Goal: Information Seeking & Learning: Learn about a topic

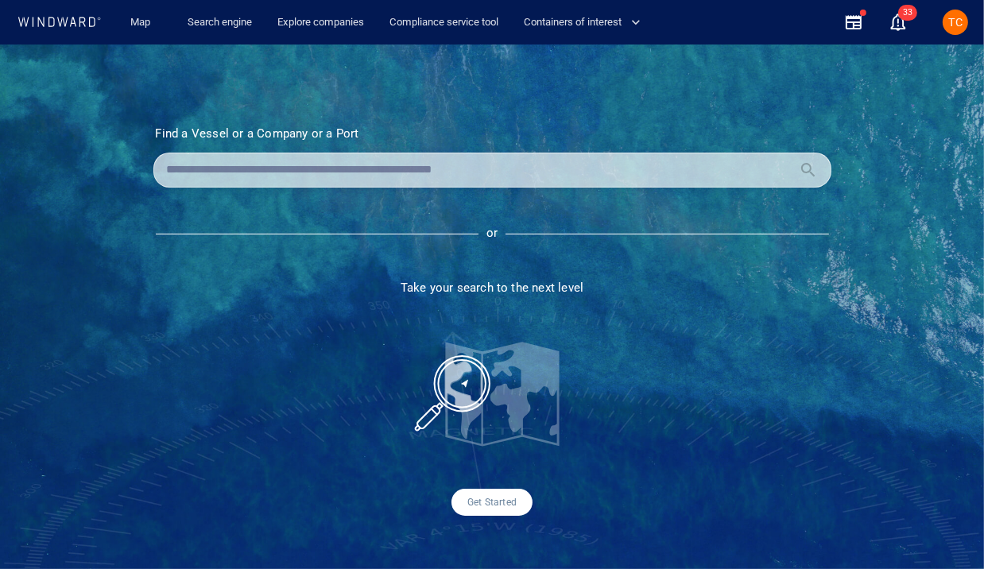
click at [281, 170] on input "text" at bounding box center [480, 170] width 626 height 24
drag, startPoint x: 210, startPoint y: 18, endPoint x: 186, endPoint y: 72, distance: 58.3
click at [210, 18] on link "Search engine" at bounding box center [219, 23] width 77 height 28
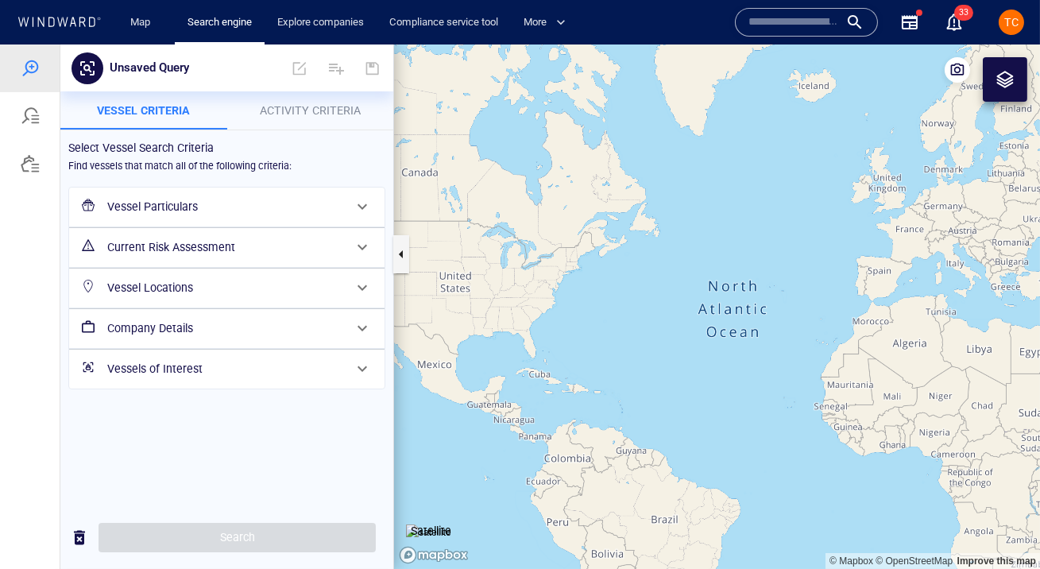
click at [184, 208] on h6 "Vessel Particulars" at bounding box center [225, 207] width 236 height 20
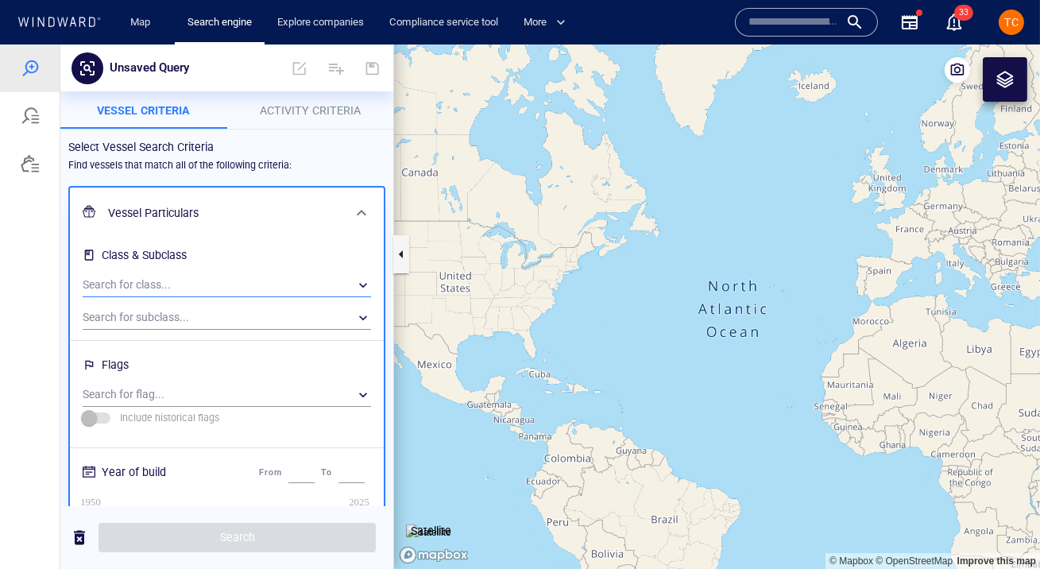
click at [137, 281] on div "​" at bounding box center [227, 285] width 289 height 24
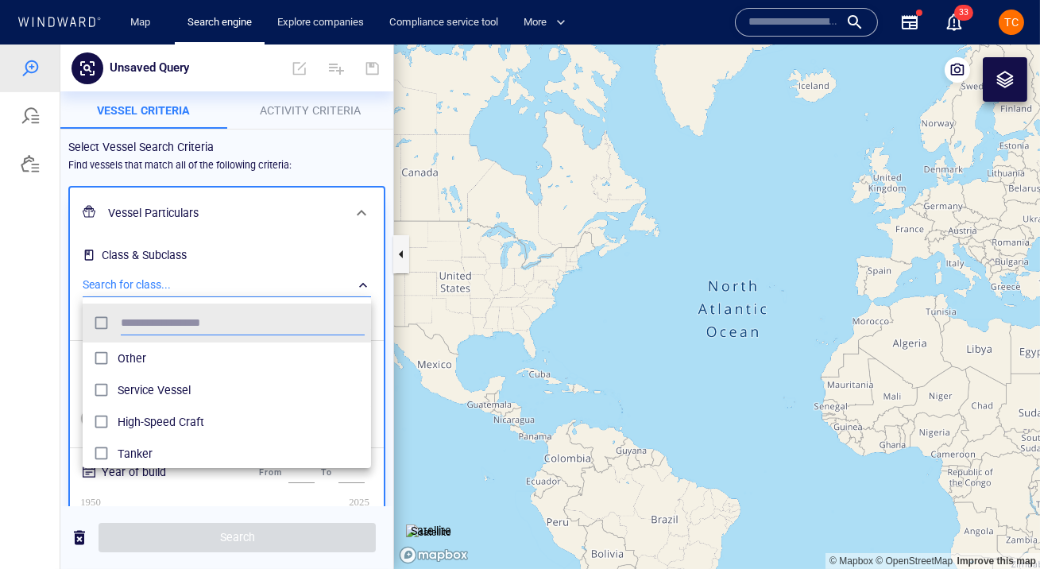
scroll to position [158, 288]
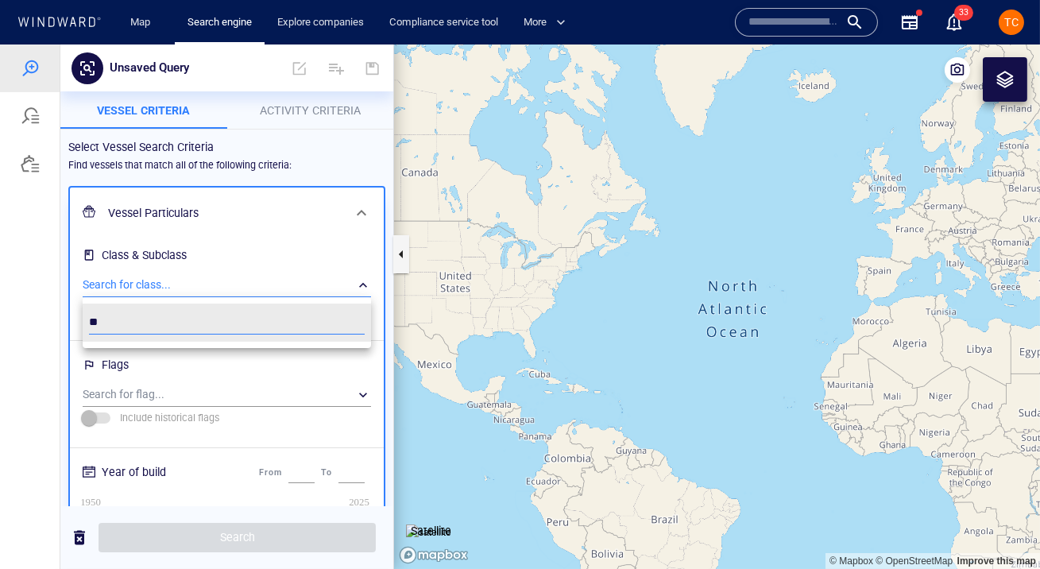
type input "*"
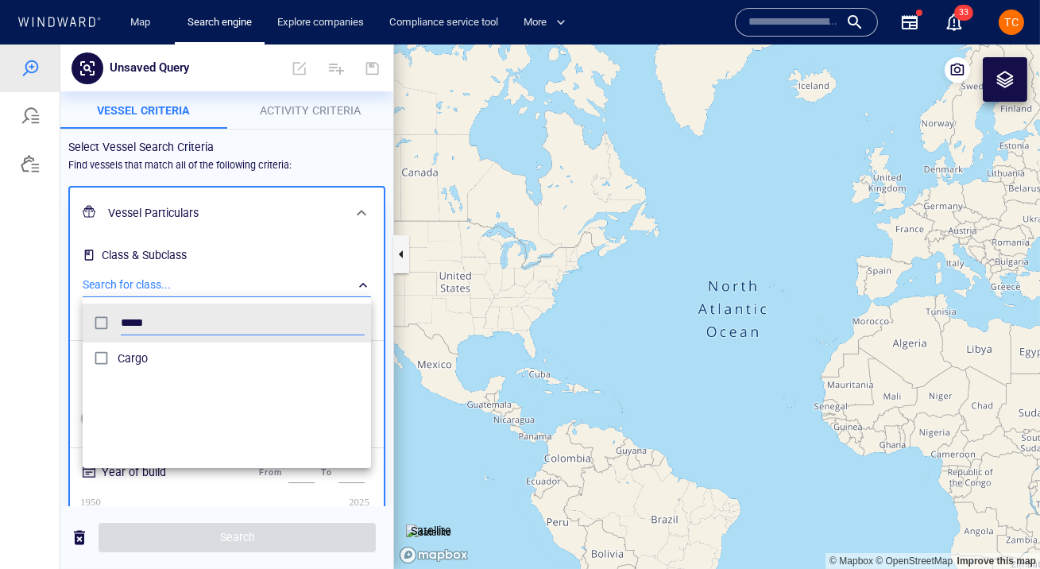
type input "*****"
click at [120, 358] on span "Cargo" at bounding box center [241, 358] width 247 height 19
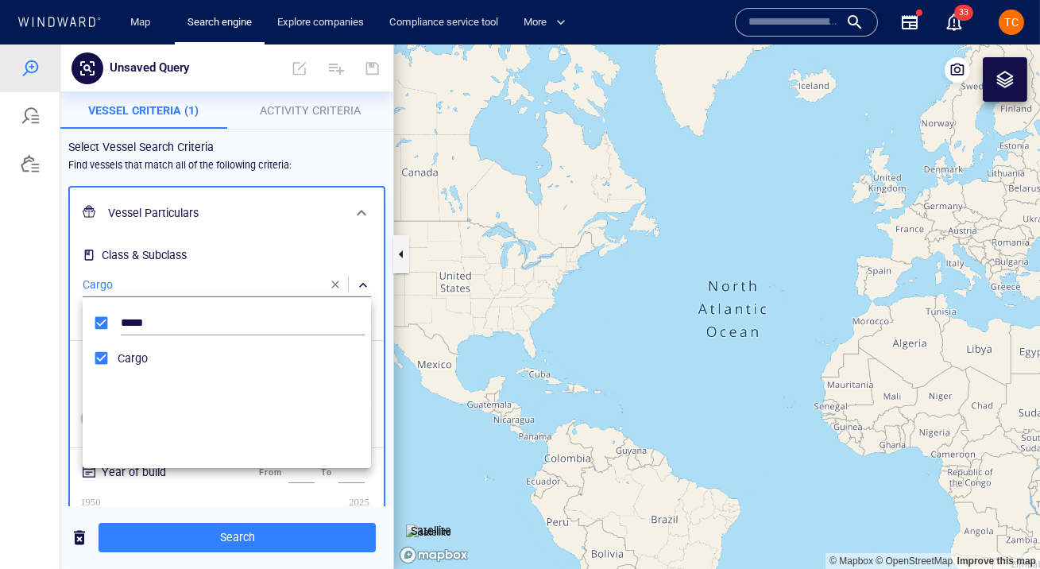
click at [152, 221] on div at bounding box center [520, 307] width 1040 height 525
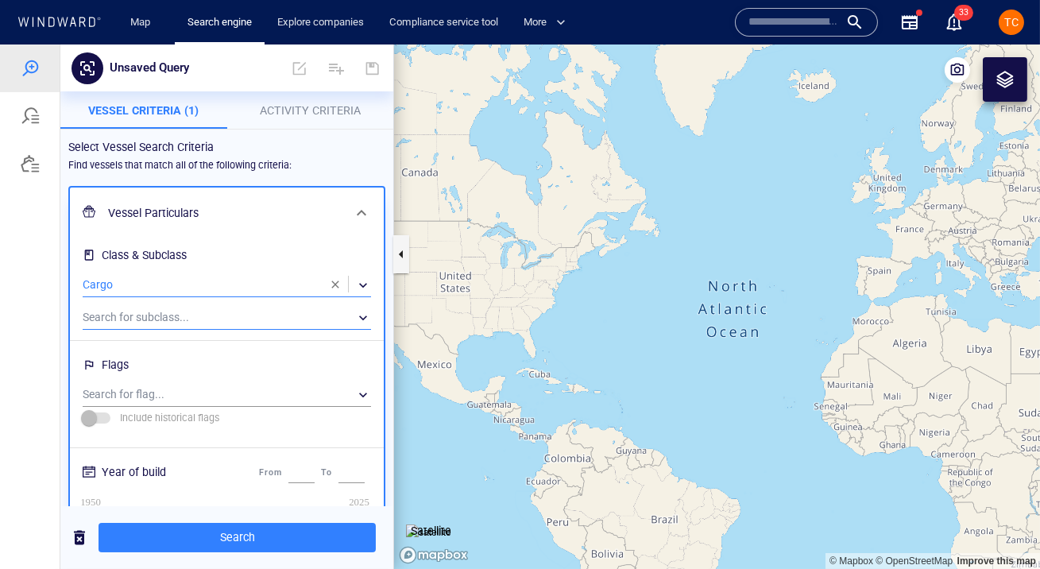
click at [133, 324] on div "​" at bounding box center [227, 318] width 289 height 24
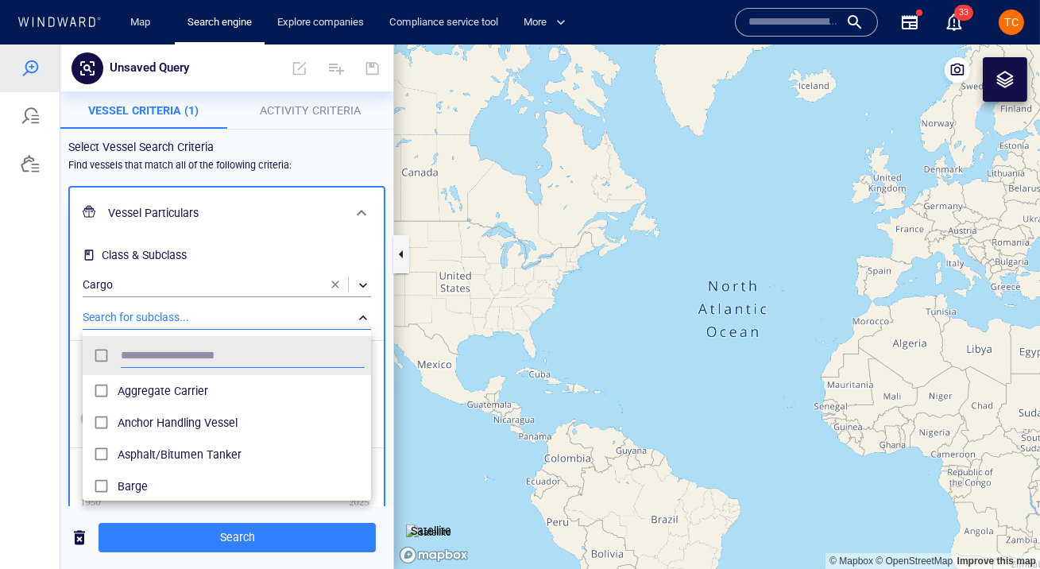
scroll to position [158, 288]
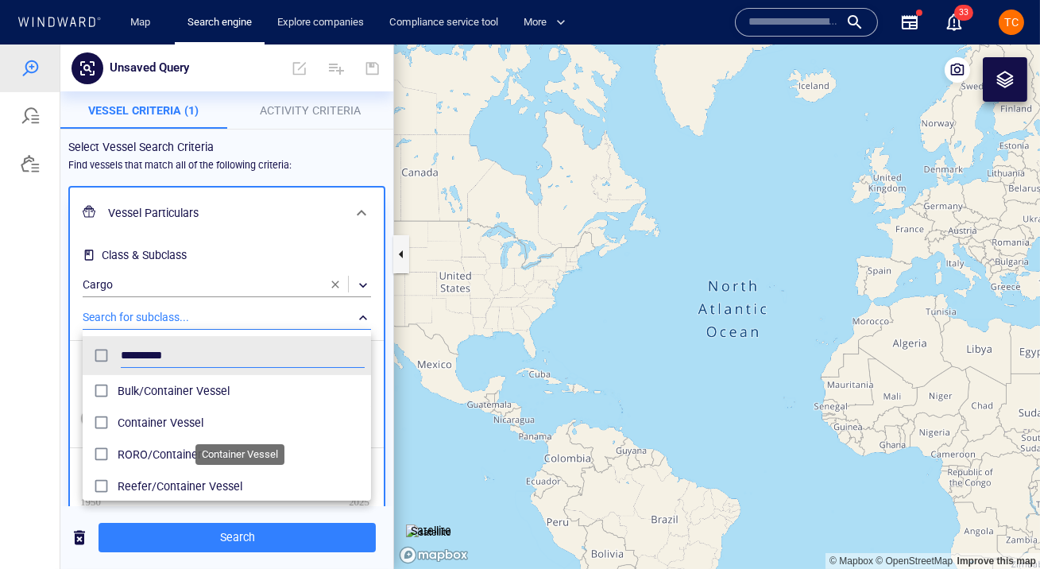
type input "*********"
click at [200, 431] on span "Container Vessel" at bounding box center [241, 422] width 247 height 19
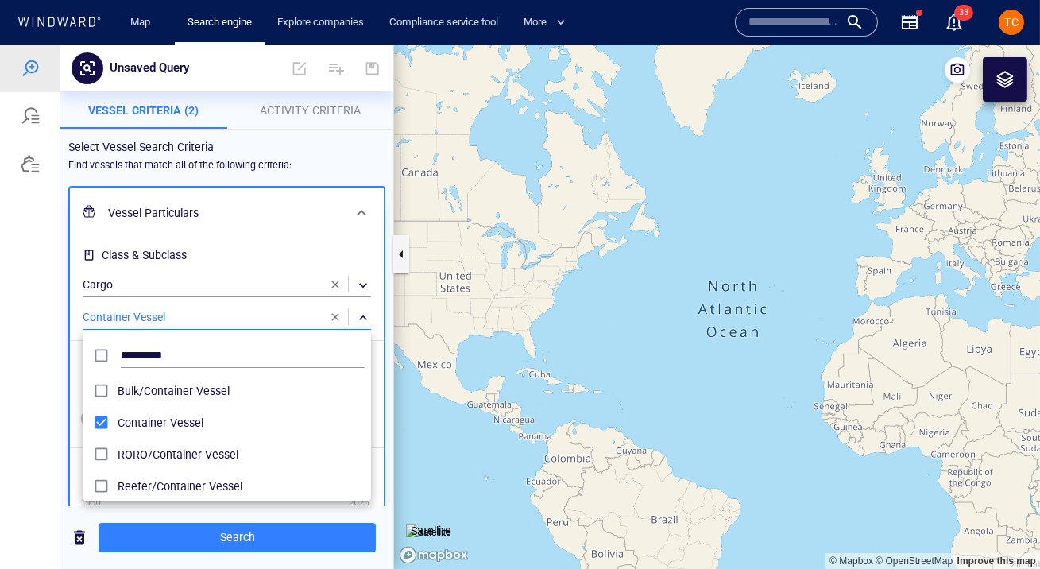
click at [258, 246] on div at bounding box center [520, 307] width 1040 height 525
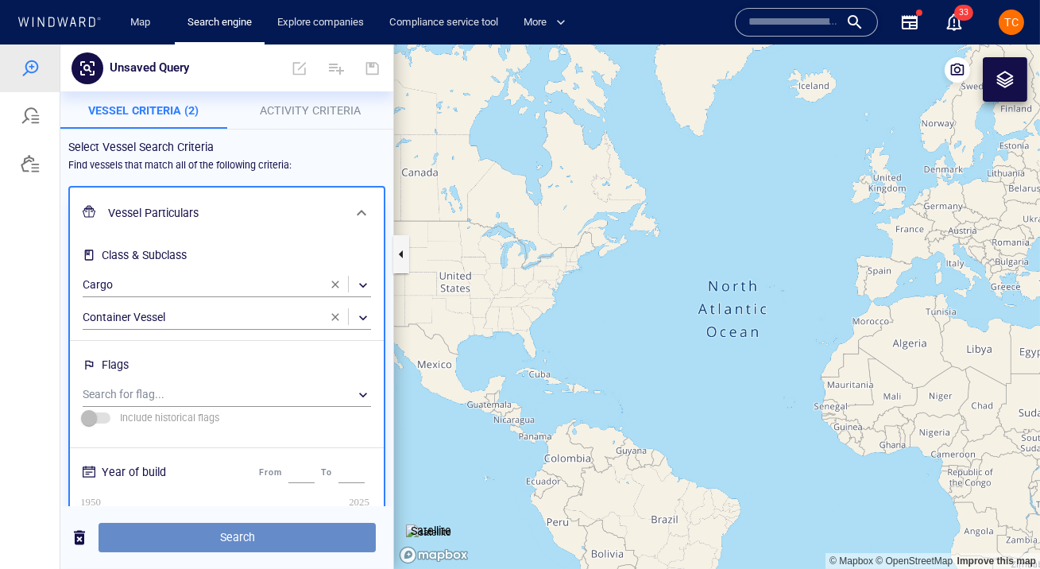
click at [213, 534] on span "Search" at bounding box center [237, 538] width 252 height 20
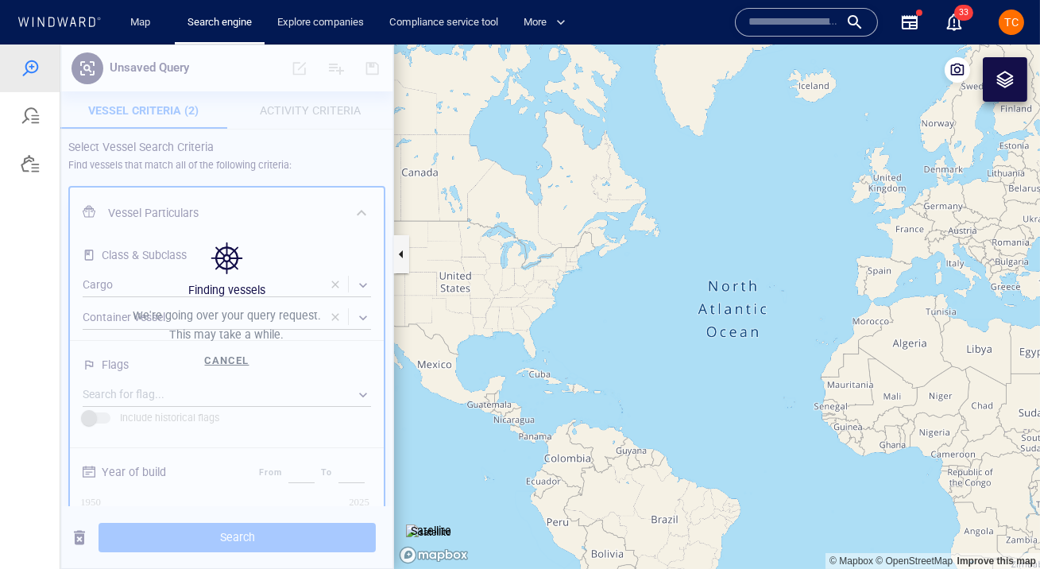
click at [229, 358] on span "Cancel" at bounding box center [227, 360] width 45 height 12
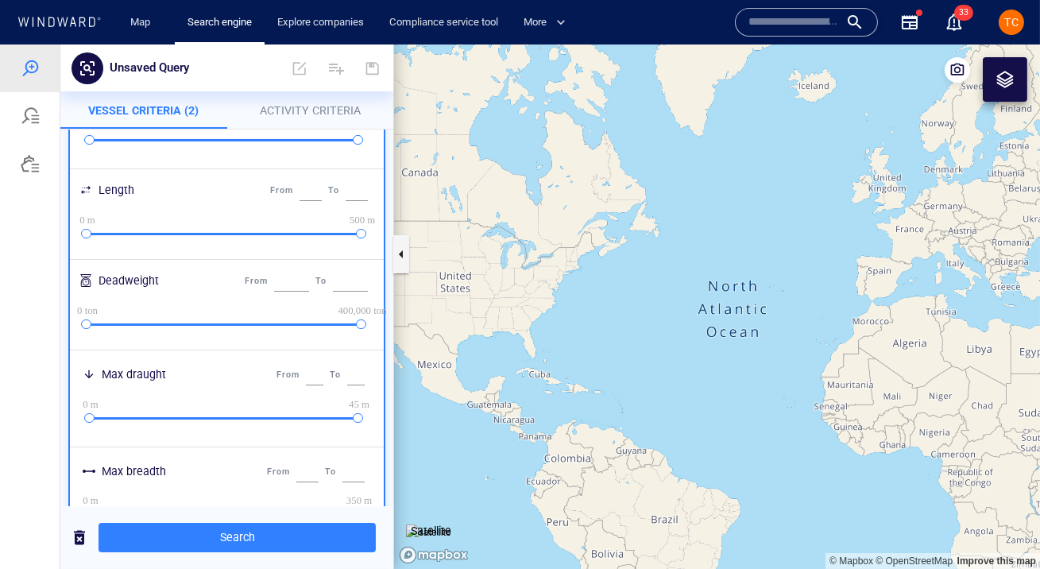
scroll to position [766, 0]
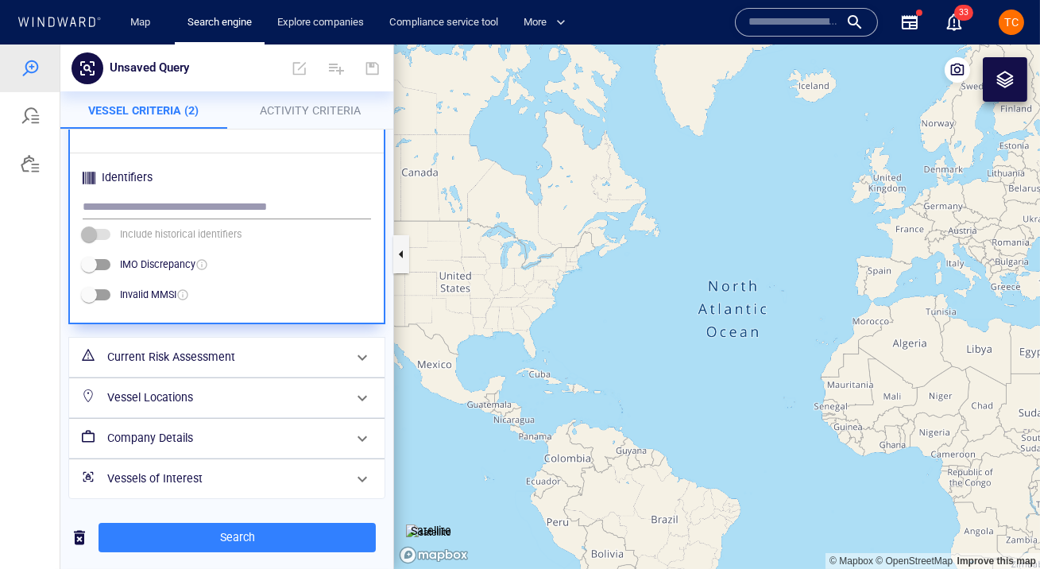
click at [154, 401] on h6 "Vessel Locations" at bounding box center [225, 398] width 236 height 20
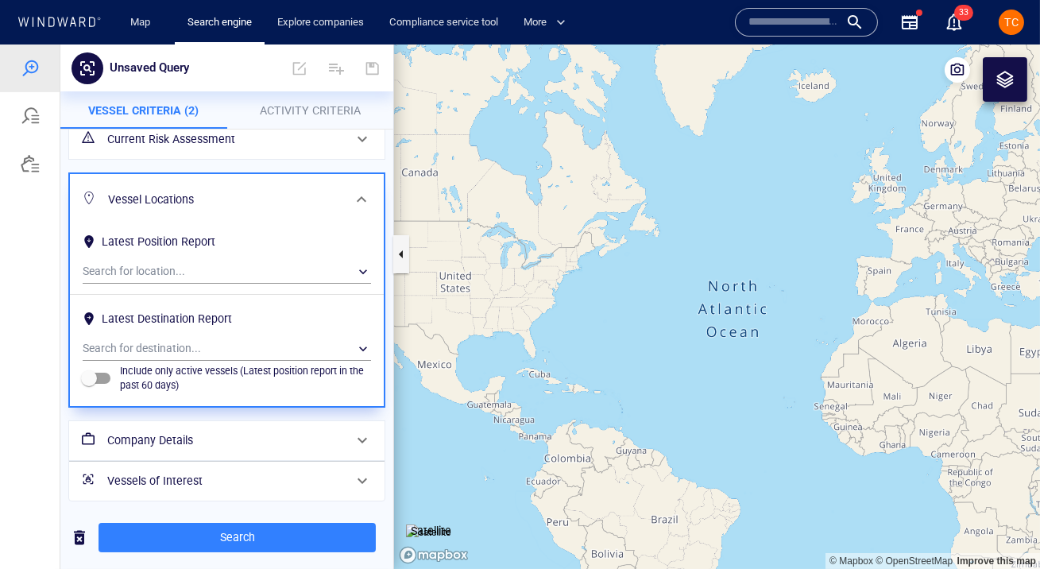
scroll to position [109, 0]
click at [131, 347] on div "​" at bounding box center [227, 347] width 289 height 24
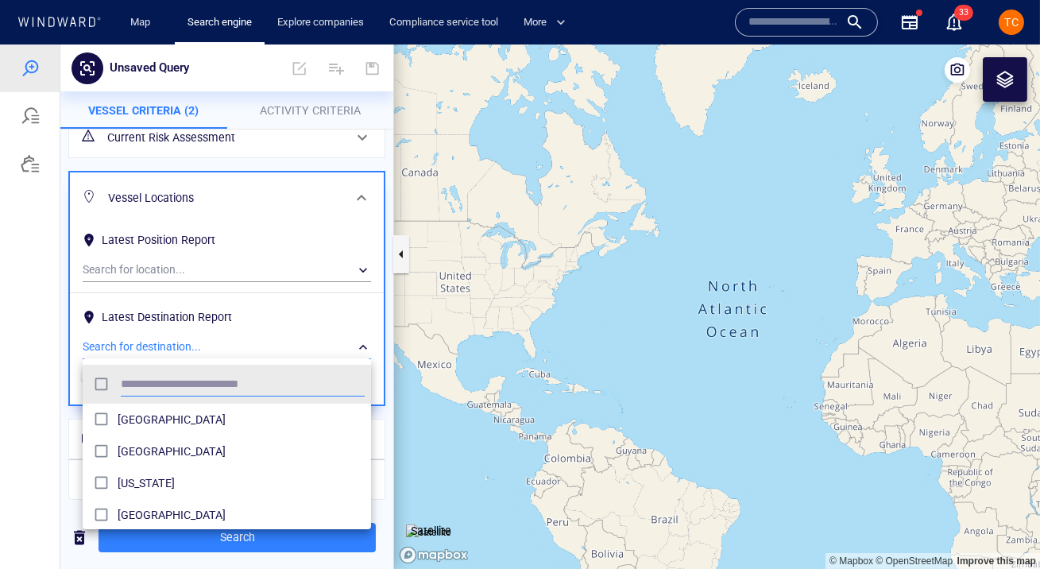
scroll to position [158, 288]
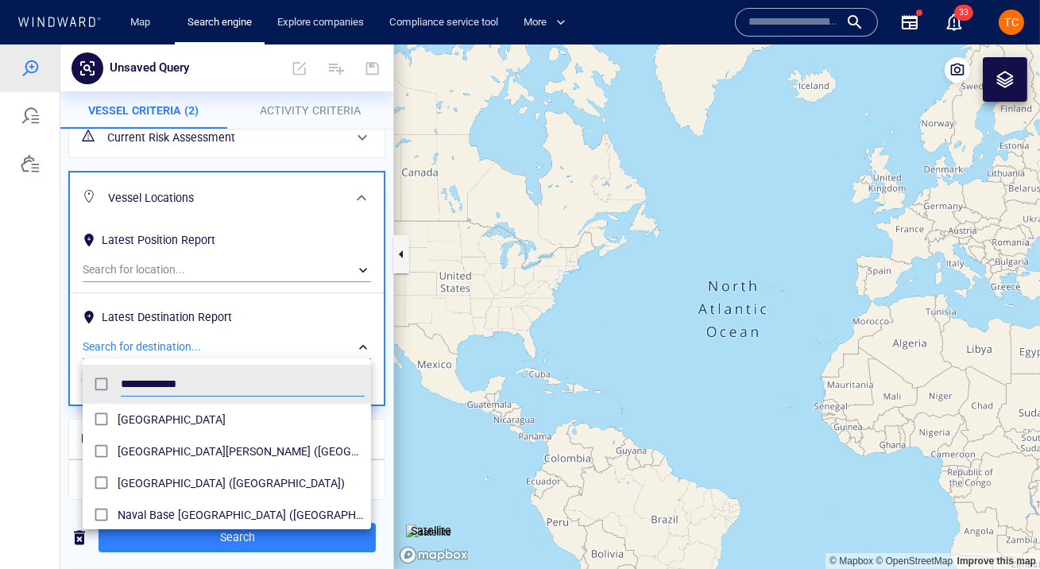
type input "**********"
click at [154, 414] on span "[GEOGRAPHIC_DATA]" at bounding box center [241, 419] width 247 height 19
click at [308, 159] on div at bounding box center [520, 307] width 1040 height 525
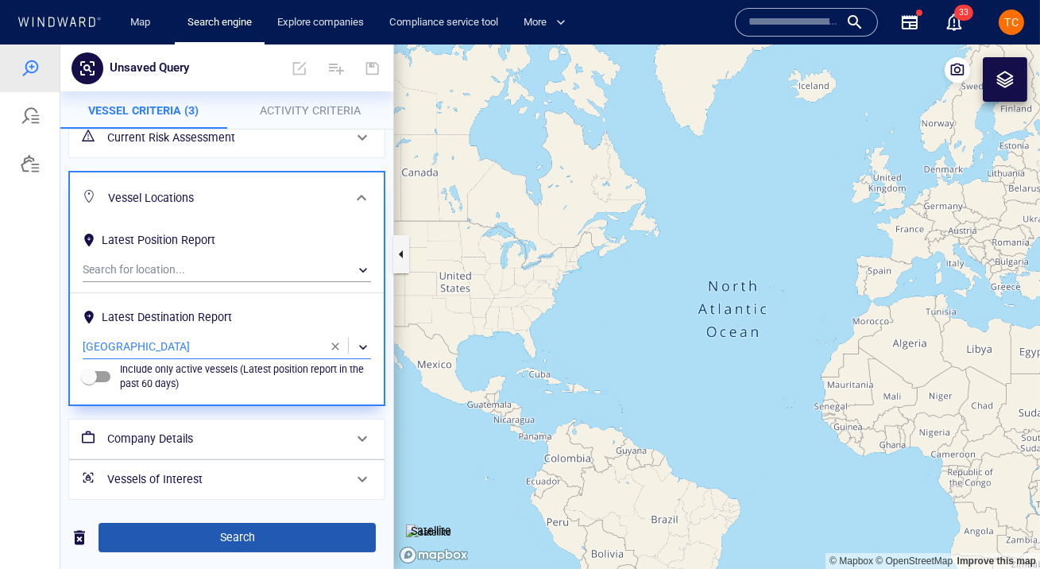
click at [238, 533] on span "Search" at bounding box center [237, 538] width 252 height 20
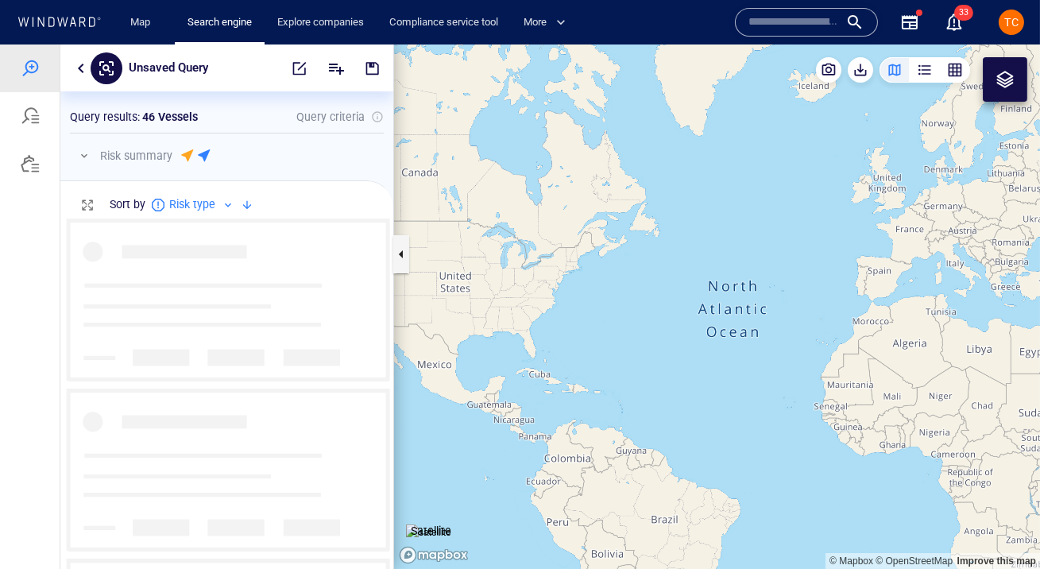
scroll to position [351, 333]
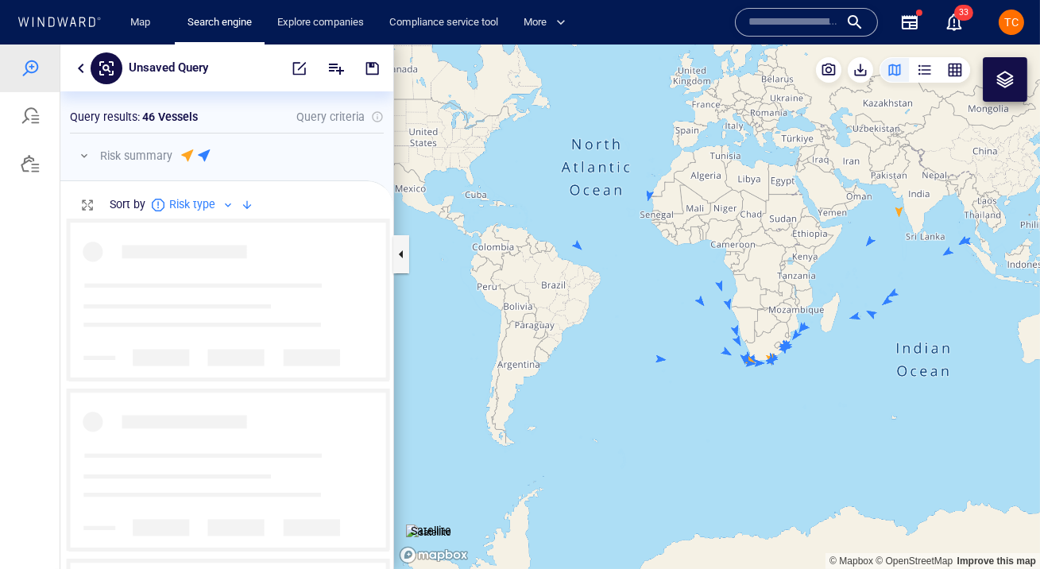
drag, startPoint x: 804, startPoint y: 257, endPoint x: 716, endPoint y: 266, distance: 88.0
click at [716, 266] on canvas "Map" at bounding box center [717, 307] width 646 height 525
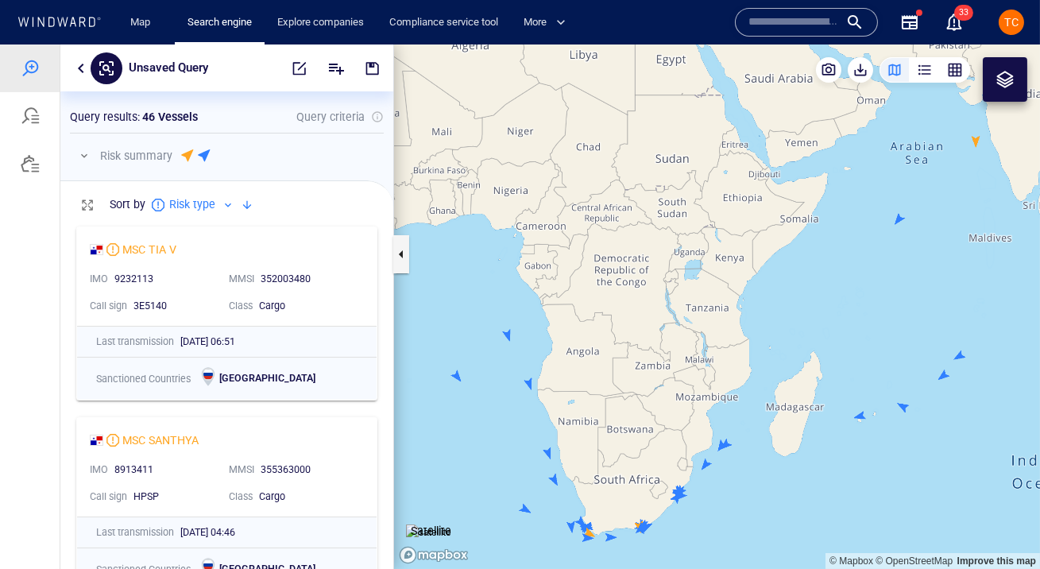
drag, startPoint x: 740, startPoint y: 262, endPoint x: 686, endPoint y: 351, distance: 104.8
click at [686, 354] on canvas "Map" at bounding box center [717, 307] width 646 height 525
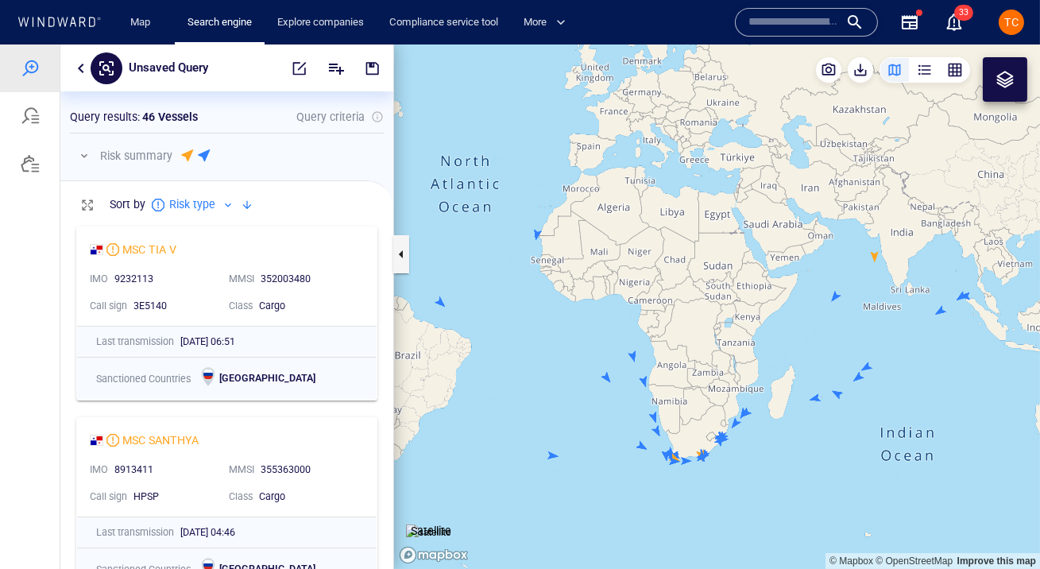
drag, startPoint x: 679, startPoint y: 327, endPoint x: 711, endPoint y: 351, distance: 40.4
click at [711, 351] on canvas "Map" at bounding box center [717, 307] width 646 height 525
click at [950, 68] on div "button" at bounding box center [955, 70] width 16 height 16
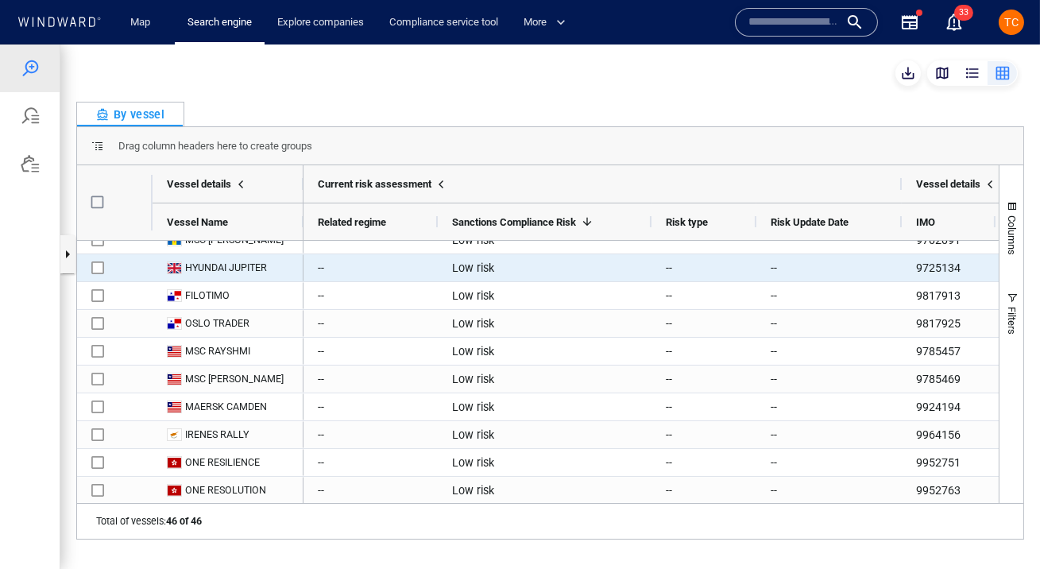
scroll to position [385, 0]
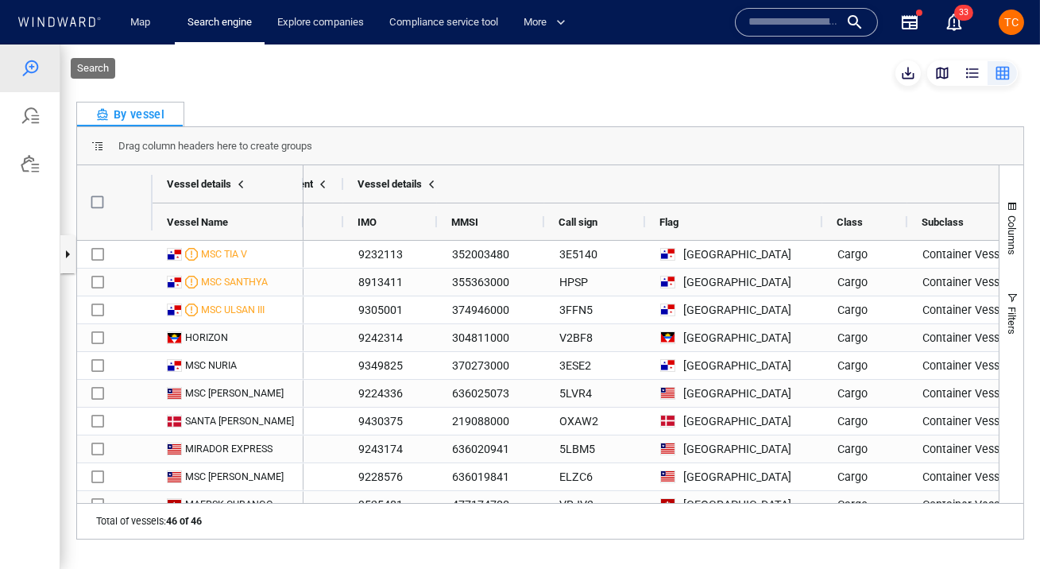
click at [32, 71] on div at bounding box center [30, 68] width 19 height 19
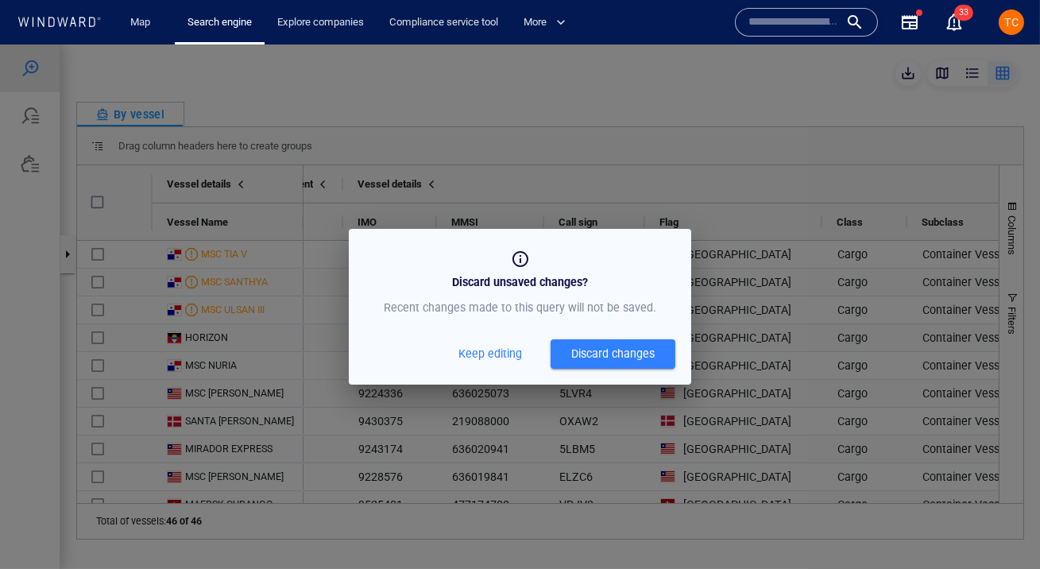
click at [482, 354] on span "Keep editing" at bounding box center [491, 354] width 64 height 20
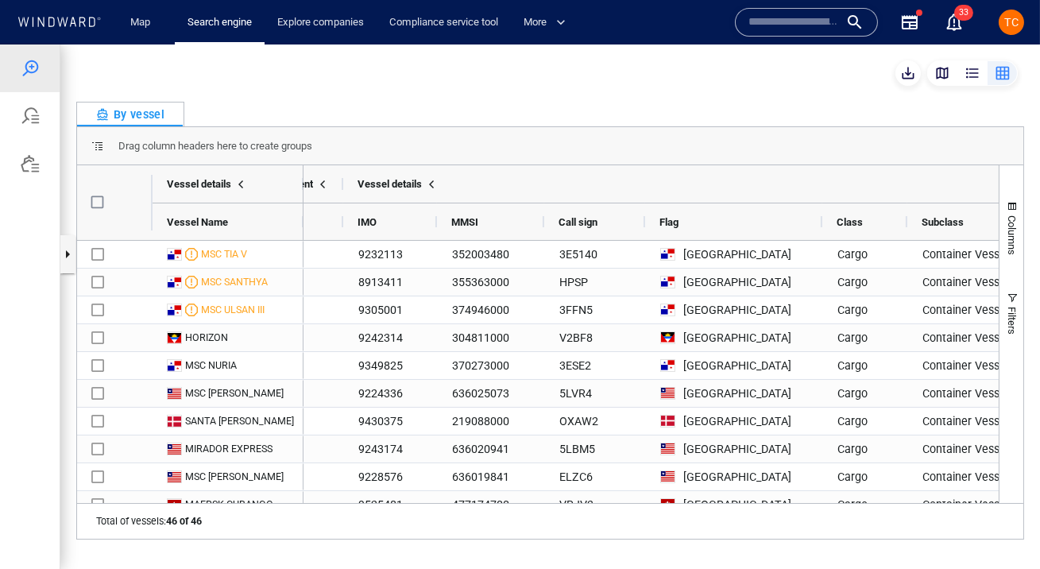
click at [947, 70] on div "button" at bounding box center [943, 73] width 16 height 16
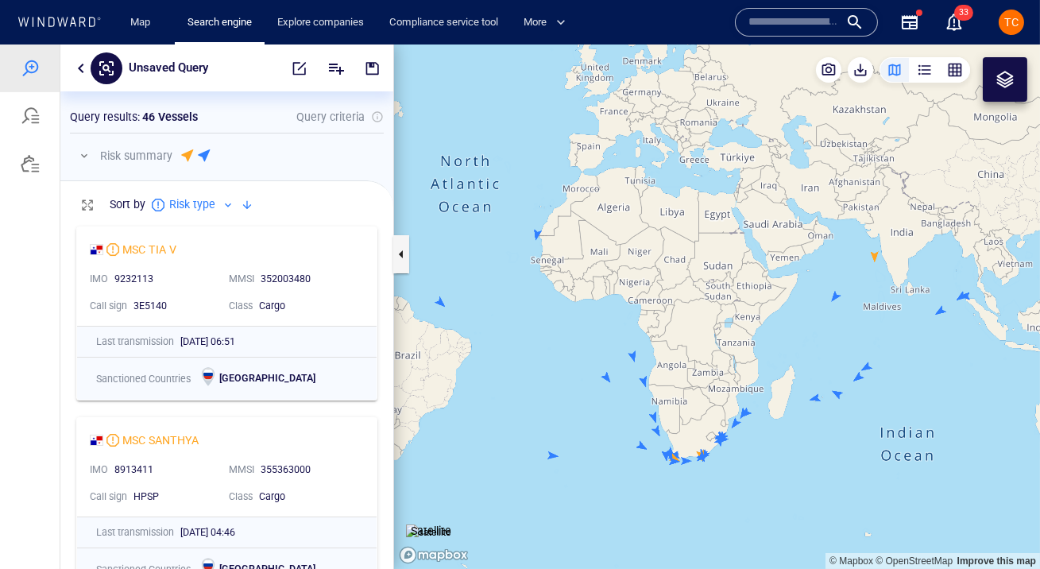
click at [87, 64] on button "button" at bounding box center [81, 68] width 19 height 19
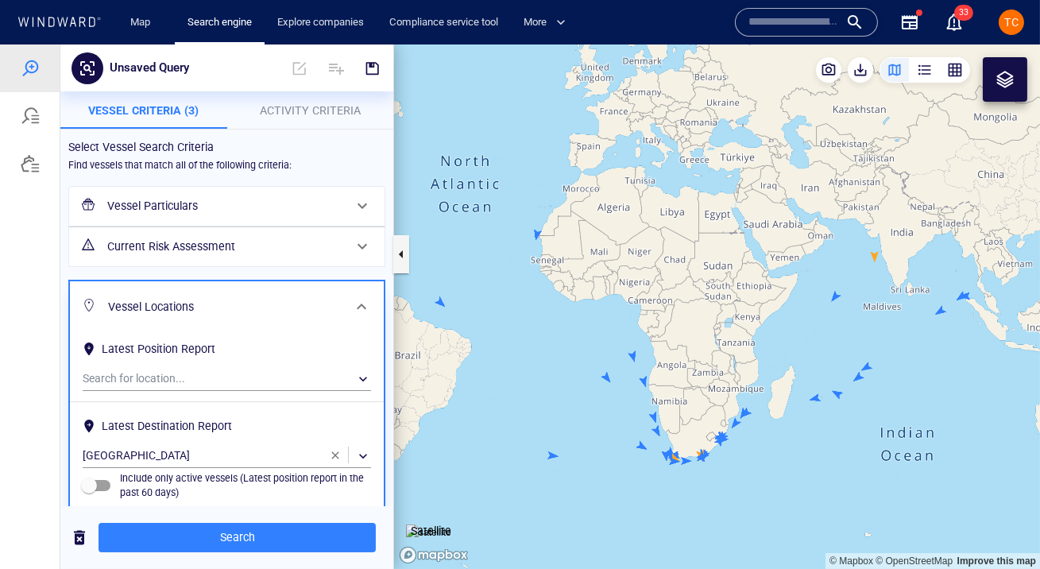
scroll to position [10, 0]
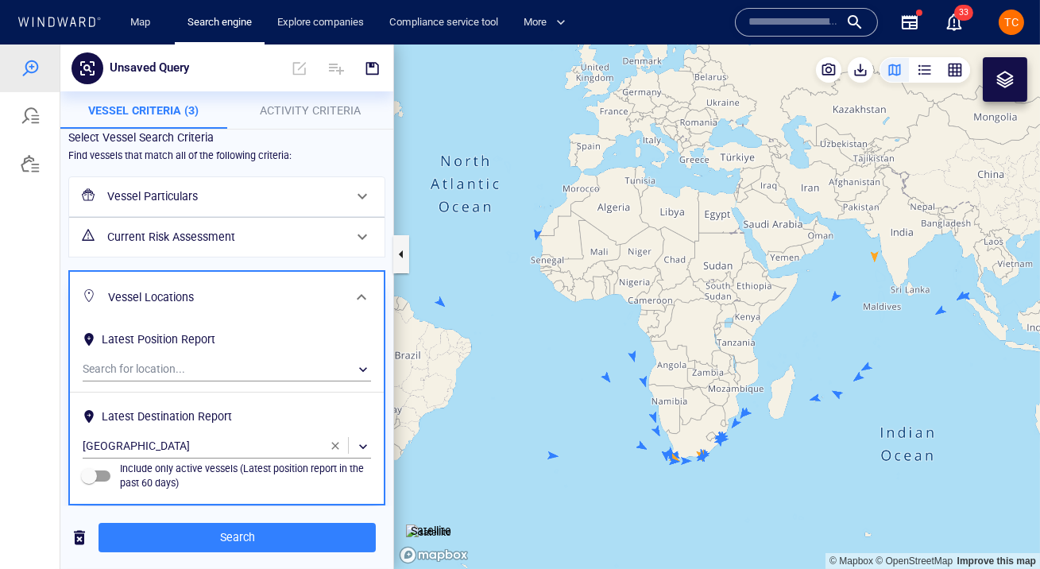
click at [333, 447] on span "button" at bounding box center [335, 446] width 13 height 13
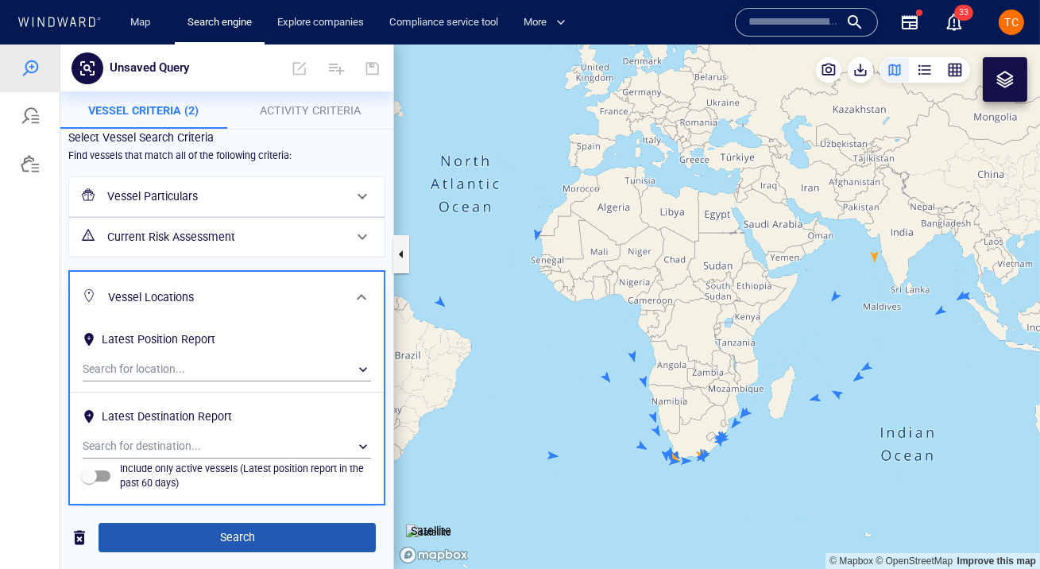
click at [246, 525] on button "Search" at bounding box center [237, 537] width 277 height 29
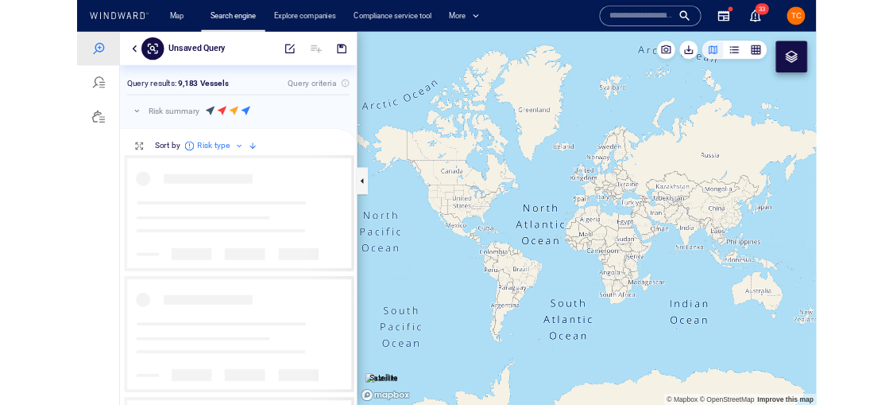
scroll to position [351, 333]
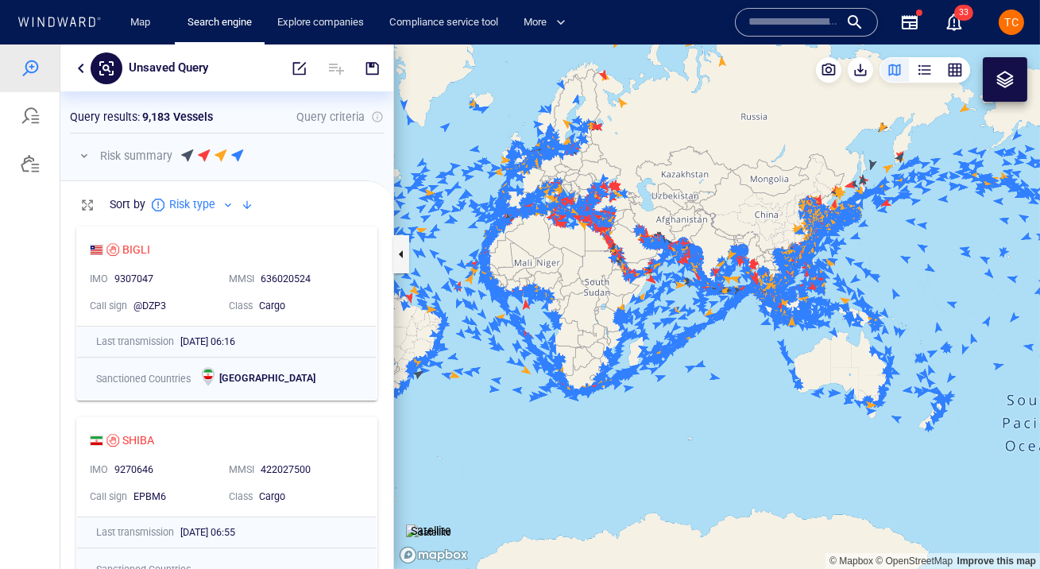
drag, startPoint x: 864, startPoint y: 371, endPoint x: 682, endPoint y: 297, distance: 196.5
click at [682, 297] on canvas "Map" at bounding box center [717, 307] width 646 height 525
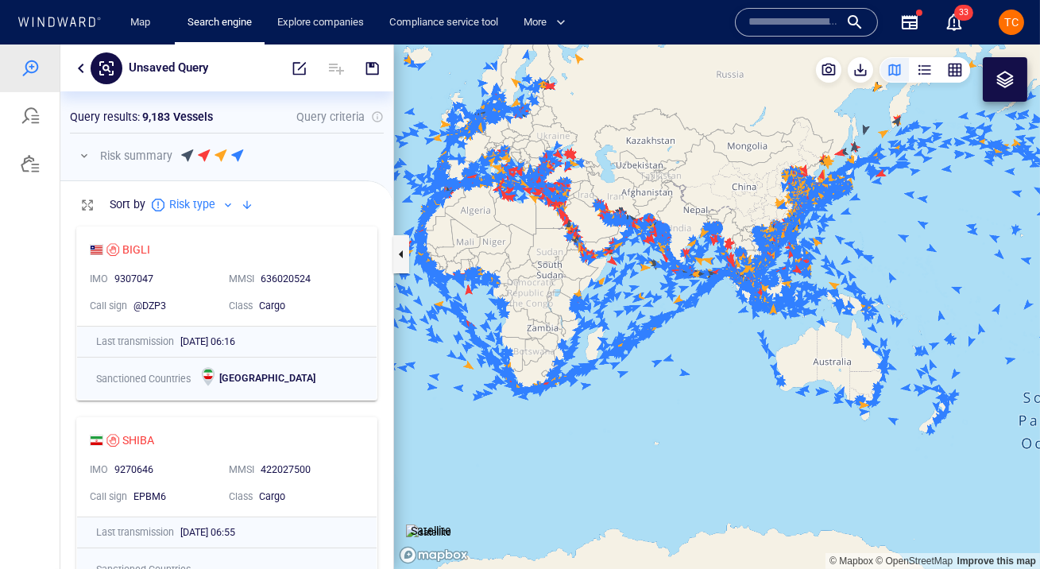
drag, startPoint x: 703, startPoint y: 288, endPoint x: 769, endPoint y: 296, distance: 67.3
click at [769, 296] on canvas "Map" at bounding box center [717, 307] width 646 height 525
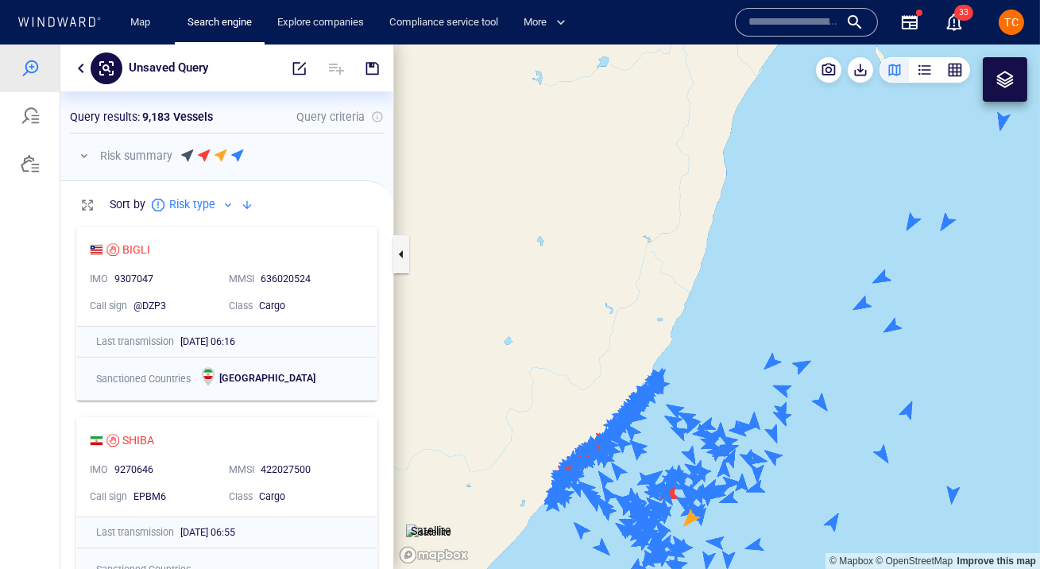
drag, startPoint x: 672, startPoint y: 445, endPoint x: 712, endPoint y: 304, distance: 147.2
click at [712, 303] on canvas "Map" at bounding box center [717, 307] width 646 height 525
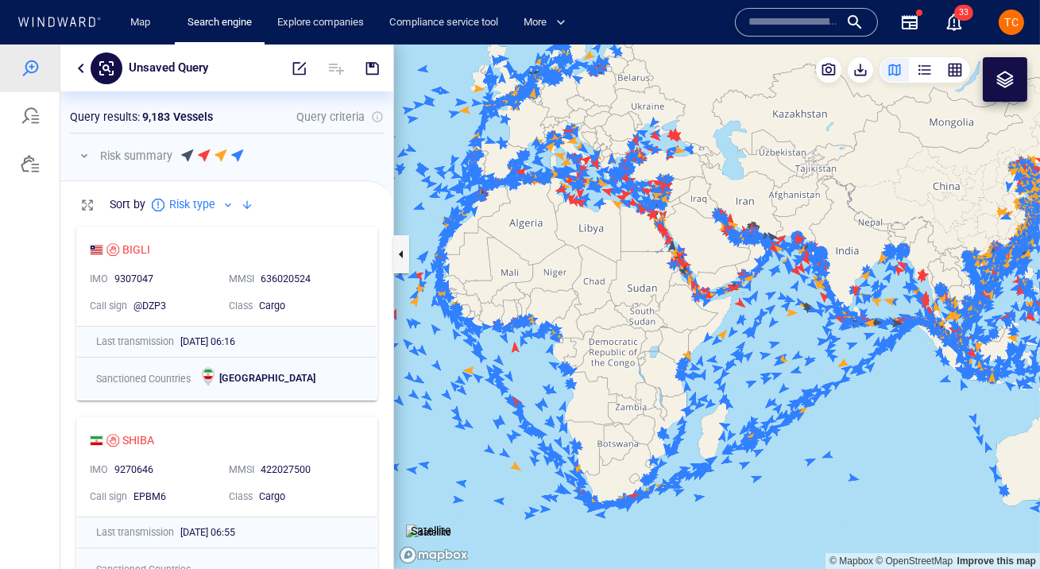
drag, startPoint x: 664, startPoint y: 344, endPoint x: 743, endPoint y: 267, distance: 110.2
click at [743, 267] on canvas "Map" at bounding box center [717, 307] width 646 height 525
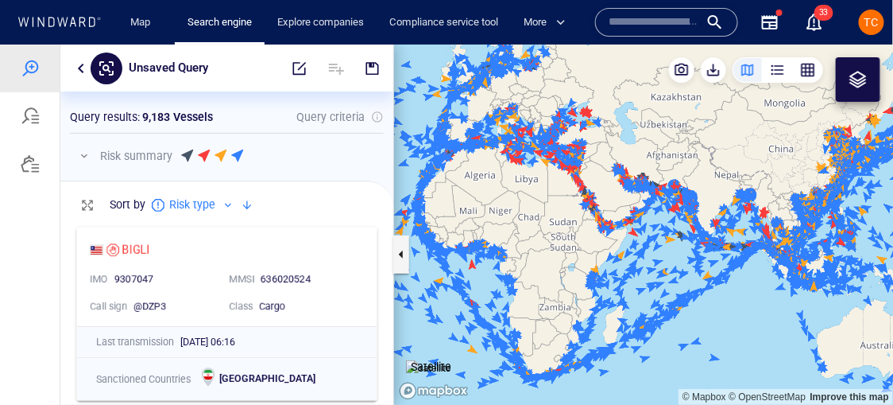
scroll to position [1, 0]
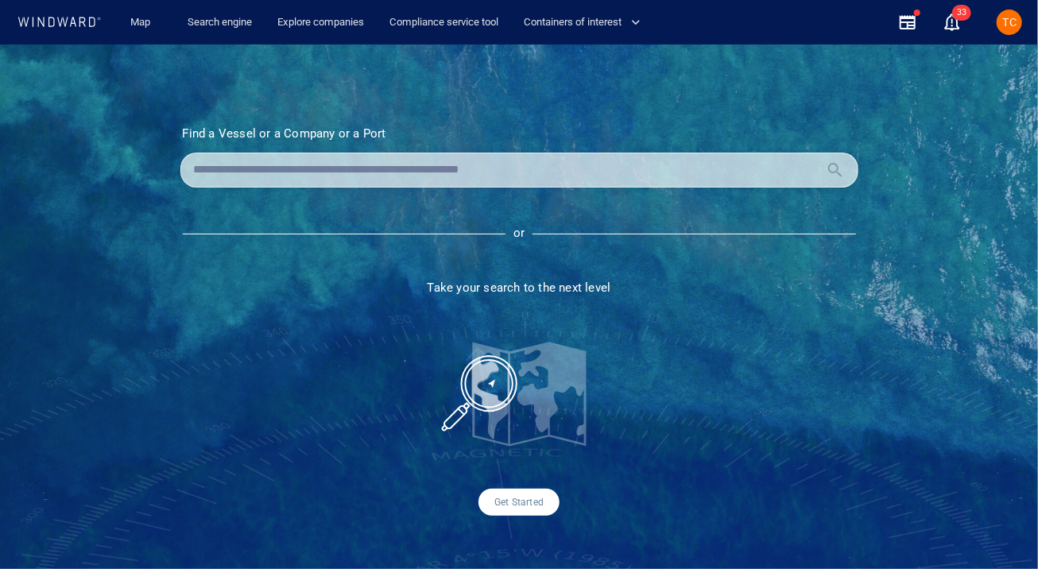
click at [1004, 29] on div "TC" at bounding box center [1009, 22] width 14 height 19
